Goal: Communication & Community: Answer question/provide support

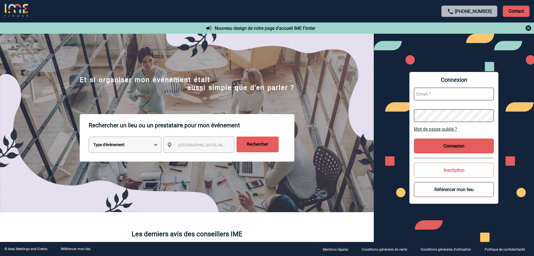
click at [437, 128] on link "Mot de passe oublié ?" at bounding box center [454, 128] width 80 height 5
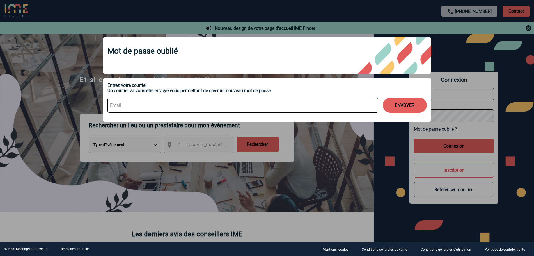
click at [146, 105] on input at bounding box center [243, 105] width 271 height 15
type input "amilon@aemagroupe.fr"
click at [400, 107] on button "ENVOYER" at bounding box center [405, 105] width 44 height 15
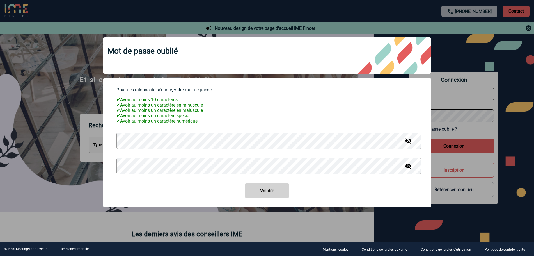
click at [409, 143] on img at bounding box center [408, 140] width 7 height 7
click at [258, 191] on button "Valider" at bounding box center [267, 190] width 44 height 15
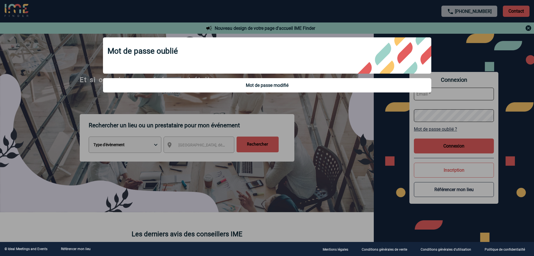
type input "amilon@aemagroupe.fr"
click at [434, 150] on div at bounding box center [267, 128] width 534 height 256
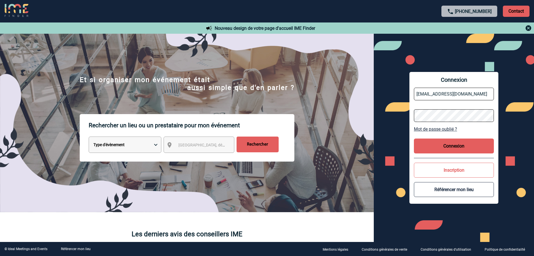
click at [452, 146] on button "Connexion" at bounding box center [454, 145] width 80 height 15
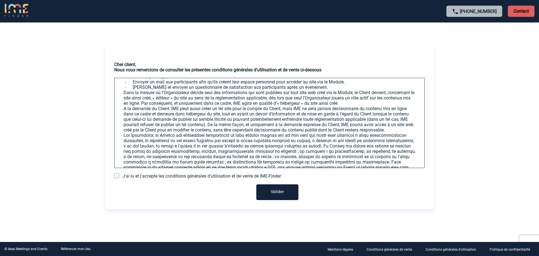
scroll to position [982, 0]
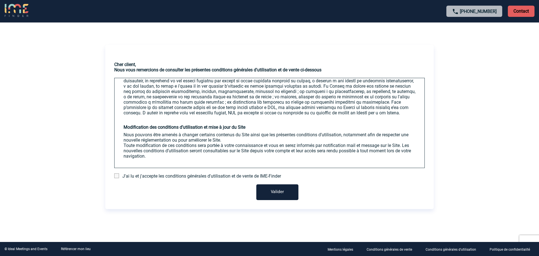
click at [116, 177] on span at bounding box center [116, 175] width 5 height 5
click at [0, 0] on input "checkbox" at bounding box center [0, 0] width 0 height 0
click at [273, 189] on button "Valider" at bounding box center [277, 192] width 42 height 16
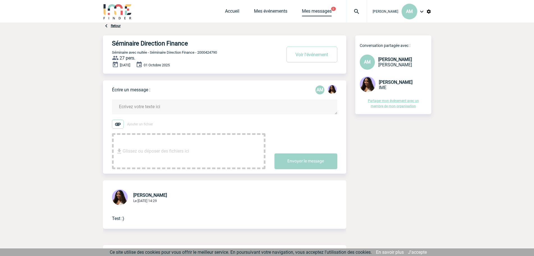
click at [324, 13] on link "Mes messages" at bounding box center [317, 12] width 30 height 8
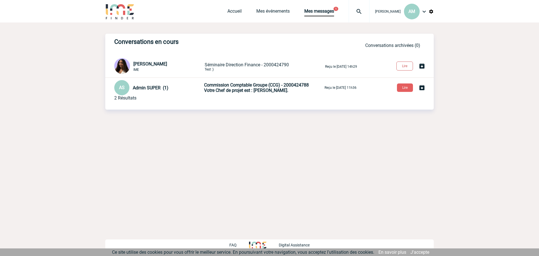
click at [402, 65] on button "Lire" at bounding box center [404, 65] width 17 height 9
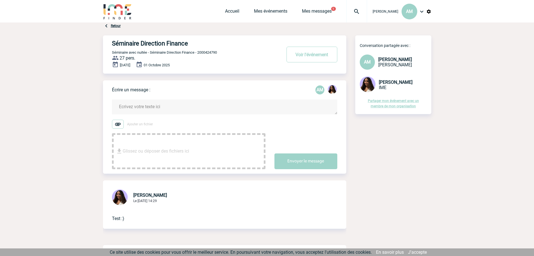
click at [153, 102] on textarea at bounding box center [224, 106] width 225 height 15
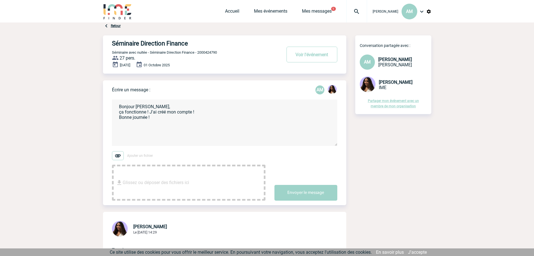
click at [149, 114] on textarea "Bonjour Jessica, ça fonctionne ! J'ai créé mon compte ! Bonne journée !" at bounding box center [224, 122] width 225 height 46
click at [166, 109] on textarea "Bonjour Jessica, j'ai créé mon compte ! Bonne journée !" at bounding box center [224, 122] width 225 height 46
click at [167, 112] on textarea "Bonjour Jessica, j'ai créé mon compte ! Bonne journée !" at bounding box center [224, 122] width 225 height 46
click at [145, 118] on textarea "Bonjour Jessica, j'ai créé mon compte facilement. Bonne journée !" at bounding box center [224, 122] width 225 height 46
click at [246, 135] on textarea "Bonjour [PERSON_NAME], j'ai créé mon compte facilement. Merci et bonne journée !" at bounding box center [224, 122] width 225 height 46
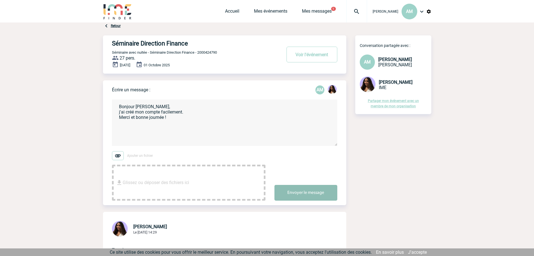
type textarea "Bonjour [PERSON_NAME], j'ai créé mon compte facilement. Merci et bonne journée !"
click at [293, 194] on button "Envoyer le message" at bounding box center [306, 193] width 63 height 16
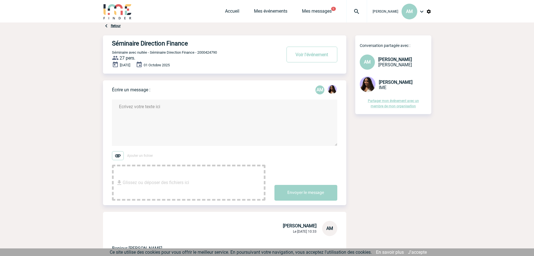
click at [418, 144] on div "Séminaire Direction Finance Voir l'événement Séminaire avec nuitée - Séminaire …" at bounding box center [267, 228] width 328 height 386
click at [315, 9] on link "Mes messages" at bounding box center [317, 12] width 30 height 8
